Goal: Information Seeking & Learning: Find specific fact

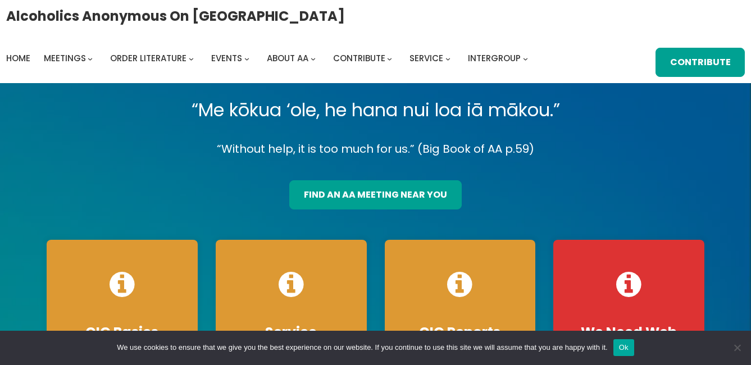
drag, startPoint x: 676, startPoint y: 124, endPoint x: 656, endPoint y: 122, distance: 20.8
click at [676, 124] on p "“Me kōkua ‘ole, he hana nui loa iā mākou.”" at bounding box center [375, 109] width 675 height 31
click at [358, 210] on div "“Me kōkua ‘ole, he hana nui loa iā mākou.” “Without help, it is too much for us…" at bounding box center [375, 258] width 675 height 328
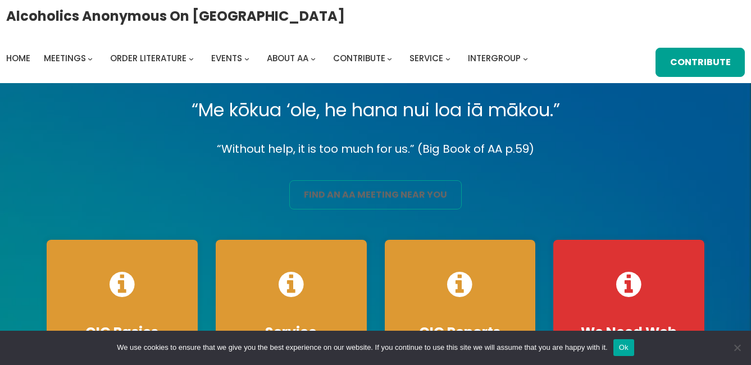
click at [444, 198] on link "find an aa meeting near you" at bounding box center [375, 194] width 172 height 29
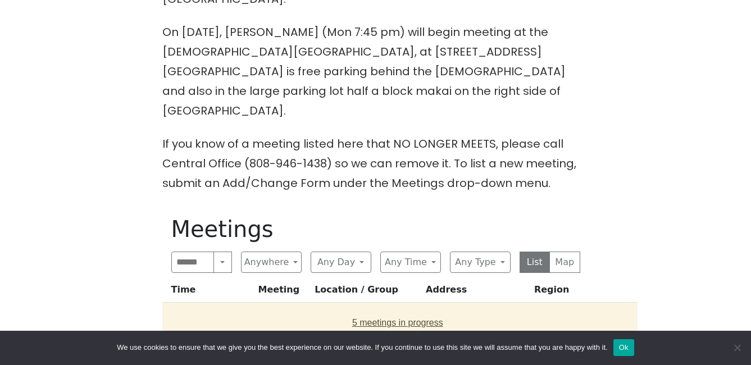
scroll to position [505, 0]
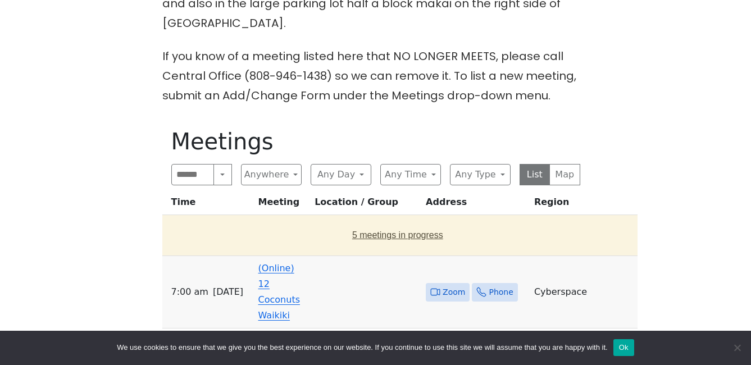
click at [354, 220] on button "5 meetings in progress" at bounding box center [398, 235] width 462 height 31
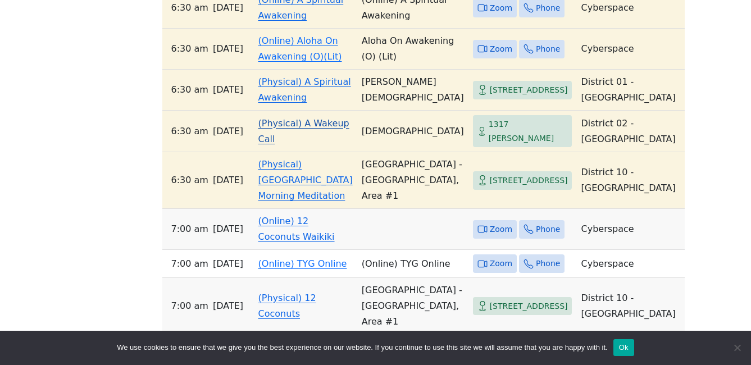
scroll to position [786, 0]
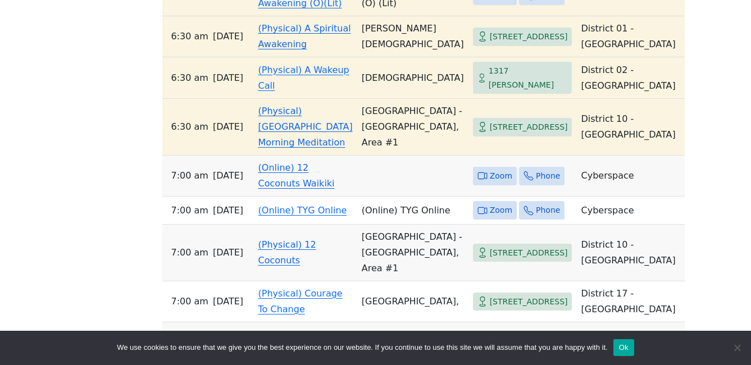
click at [280, 189] on link "(Online) 12 Coconuts Waikiki" at bounding box center [296, 175] width 76 height 26
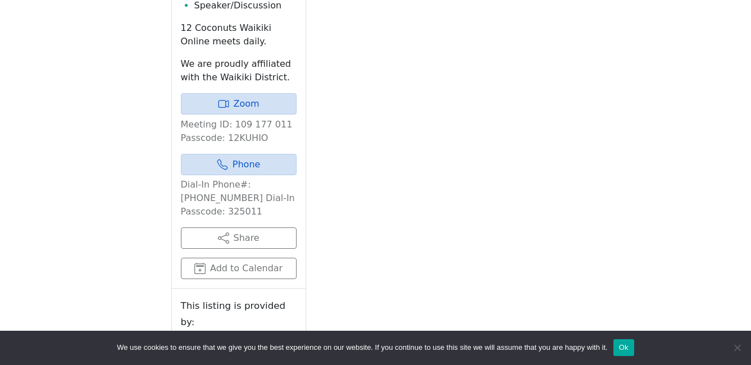
scroll to position [586, 0]
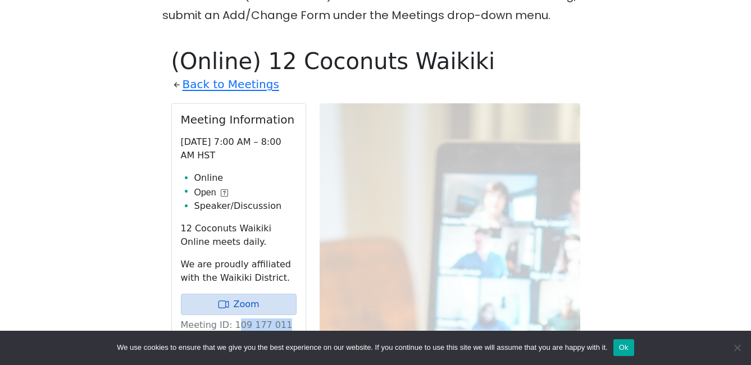
drag, startPoint x: 276, startPoint y: 284, endPoint x: 232, endPoint y: 286, distance: 44.4
click at [232, 318] on p "Meeting ID: 109 177 011 Passcode: 12KUHIO" at bounding box center [239, 331] width 116 height 27
drag, startPoint x: 232, startPoint y: 286, endPoint x: 281, endPoint y: 286, distance: 49.4
click at [281, 318] on p "Meeting ID: 109 177 011 Passcode: 12KUHIO" at bounding box center [239, 331] width 116 height 27
drag, startPoint x: 282, startPoint y: 286, endPoint x: 233, endPoint y: 282, distance: 49.0
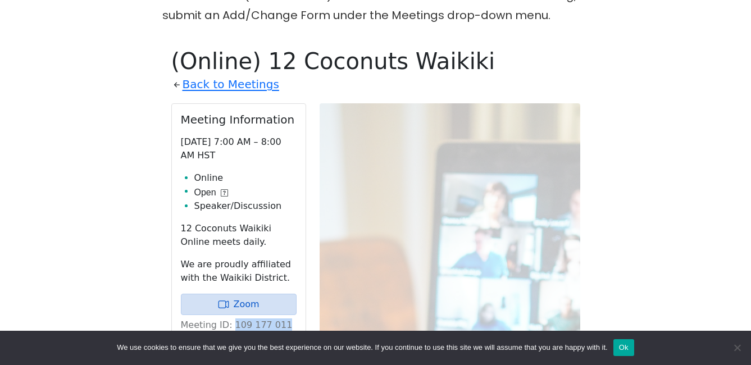
click at [233, 318] on p "Meeting ID: 109 177 011 Passcode: 12KUHIO" at bounding box center [239, 331] width 116 height 27
